Goal: Task Accomplishment & Management: Use online tool/utility

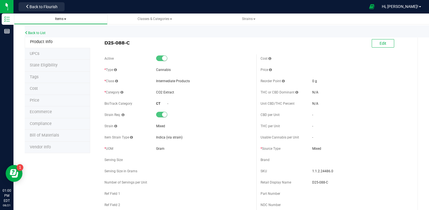
click at [64, 18] on span "Items" at bounding box center [60, 19] width 11 height 4
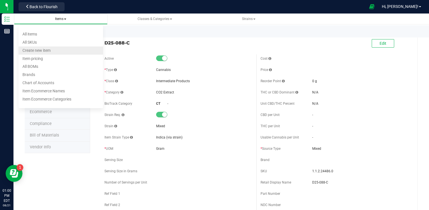
click at [54, 50] on li "Create new item" at bounding box center [61, 50] width 85 height 8
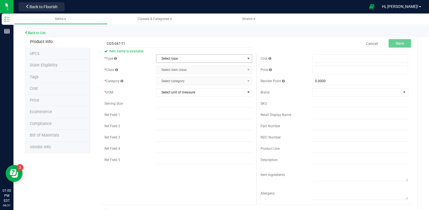
type input "CI25-047-T1"
click at [201, 56] on span "Select type" at bounding box center [201, 59] width 89 height 8
click at [176, 68] on li "Cannabis" at bounding box center [202, 68] width 94 height 8
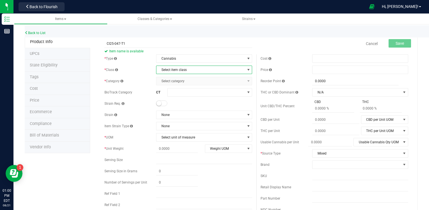
click at [194, 69] on span "Select item class" at bounding box center [201, 70] width 89 height 8
click at [177, 95] on li "Intermediate Products" at bounding box center [202, 96] width 94 height 8
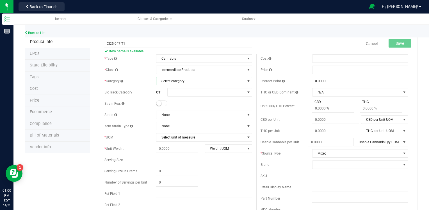
click at [181, 82] on span "Select category" at bounding box center [201, 81] width 89 height 8
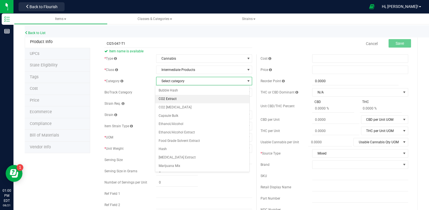
click at [175, 99] on li "CO2 Extract" at bounding box center [202, 99] width 94 height 8
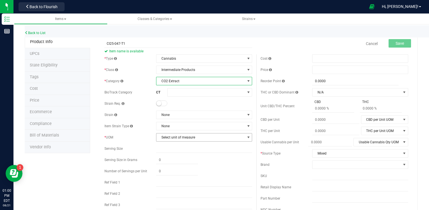
click at [188, 139] on span "Select unit of measure" at bounding box center [201, 137] width 89 height 8
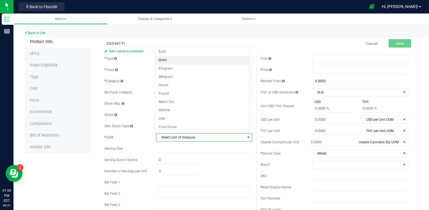
click at [170, 63] on li "Gram" at bounding box center [202, 60] width 94 height 8
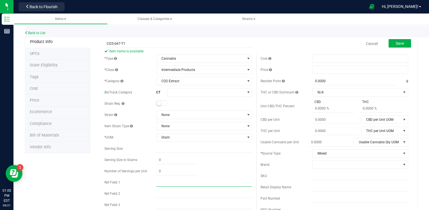
click at [162, 182] on input "text" at bounding box center [204, 182] width 96 height 8
type input "WDC"
click at [396, 43] on span "Save" at bounding box center [400, 43] width 8 height 4
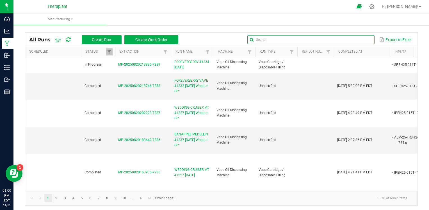
click at [361, 40] on input "text" at bounding box center [311, 39] width 127 height 8
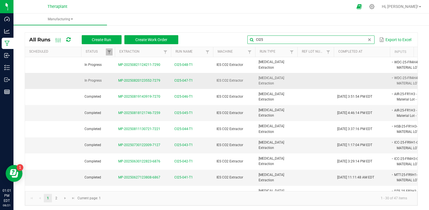
type input "CI25"
click at [189, 80] on span "CI25-047-T1" at bounding box center [184, 80] width 19 height 5
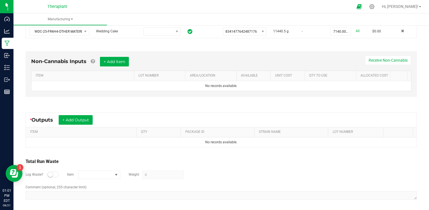
scroll to position [131, 0]
click at [85, 116] on button "+ Add Output" at bounding box center [76, 120] width 34 height 10
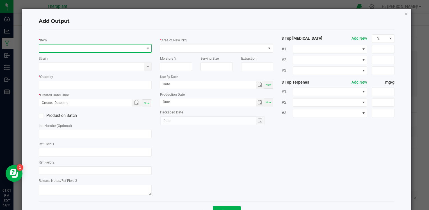
click at [83, 48] on span "NO DATA FOUND" at bounding box center [91, 48] width 105 height 8
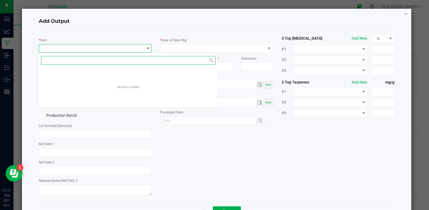
scroll to position [8, 112]
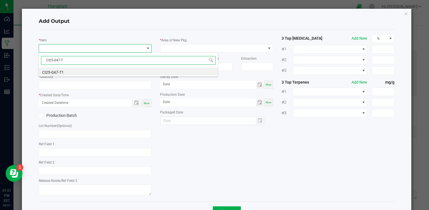
type input "CI25-047-T1"
click at [75, 70] on li "CI25-047-T1" at bounding box center [128, 71] width 179 height 8
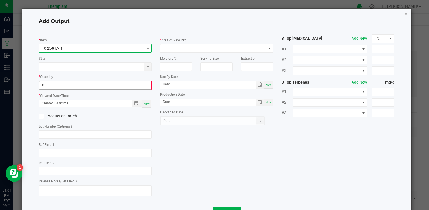
click at [70, 85] on input "0" at bounding box center [95, 85] width 112 height 8
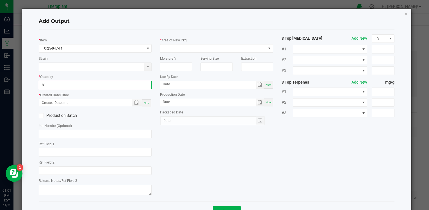
type input "81.0000 g"
click at [146, 99] on div "Now" at bounding box center [147, 103] width 9 height 8
type input "[DATE] 1:01 PM"
type input "[DATE]"
click at [81, 152] on input "text" at bounding box center [95, 152] width 113 height 8
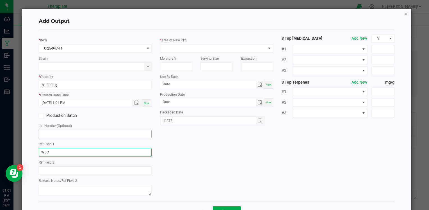
scroll to position [0, 0]
type input "WDC"
click at [187, 49] on span at bounding box center [212, 48] width 105 height 8
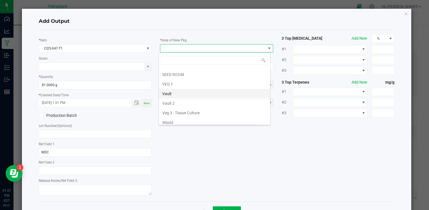
scroll to position [104, 0]
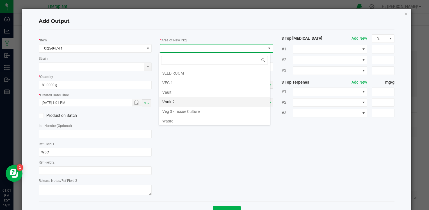
click at [179, 98] on li "Vault 2" at bounding box center [214, 102] width 111 height 10
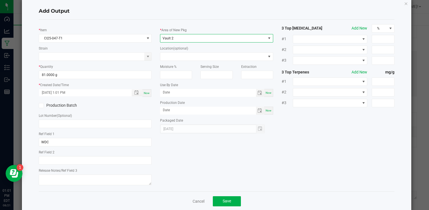
scroll to position [20, 0]
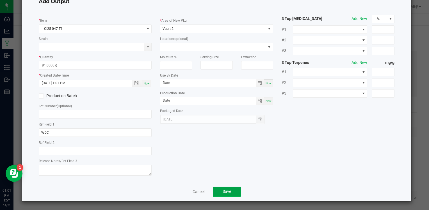
click at [229, 190] on span "Save" at bounding box center [227, 191] width 8 height 4
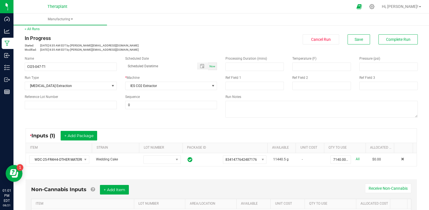
scroll to position [0, 0]
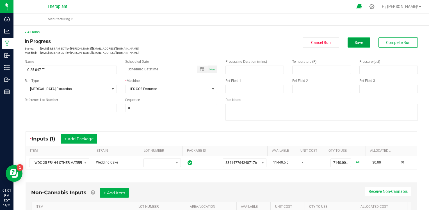
drag, startPoint x: 358, startPoint y: 39, endPoint x: 353, endPoint y: 40, distance: 4.9
click at [358, 40] on button "Save" at bounding box center [359, 42] width 22 height 10
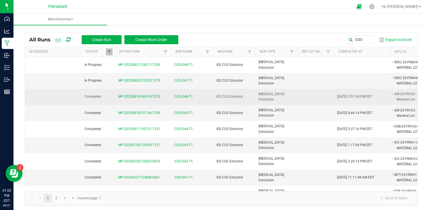
click at [183, 94] on span "CI25-046-T1" at bounding box center [184, 96] width 19 height 5
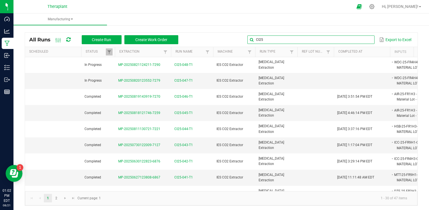
click at [361, 39] on input "CI25" at bounding box center [311, 39] width 127 height 8
click at [368, 40] on span at bounding box center [370, 39] width 4 height 4
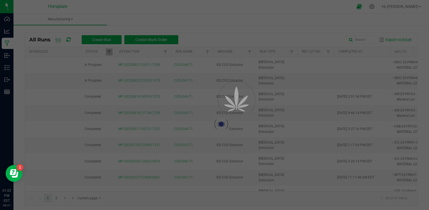
click at [206, 19] on div "Manufacturing All Runs Create Run Create Work Order Export to Excel Scheduled S…" at bounding box center [221, 111] width 416 height 196
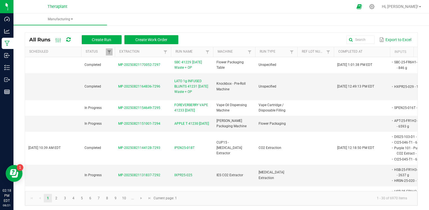
click at [218, 195] on kendo-pager-info "1 - 30 of 6970 items" at bounding box center [296, 197] width 232 height 9
